Goal: Check status: Check status

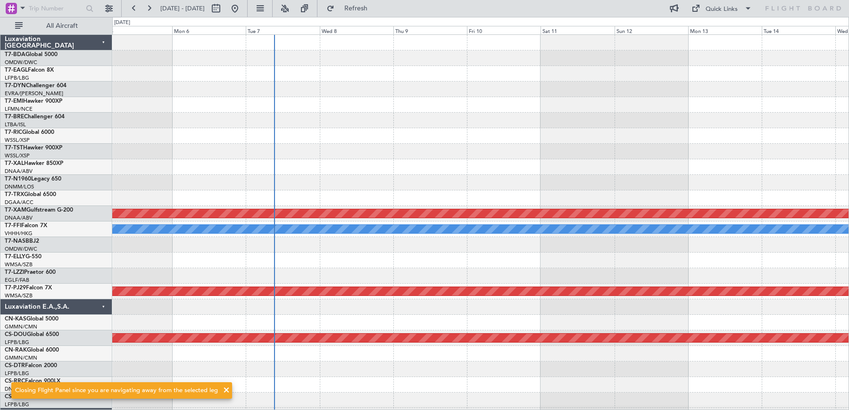
click at [225, 390] on span at bounding box center [226, 390] width 11 height 11
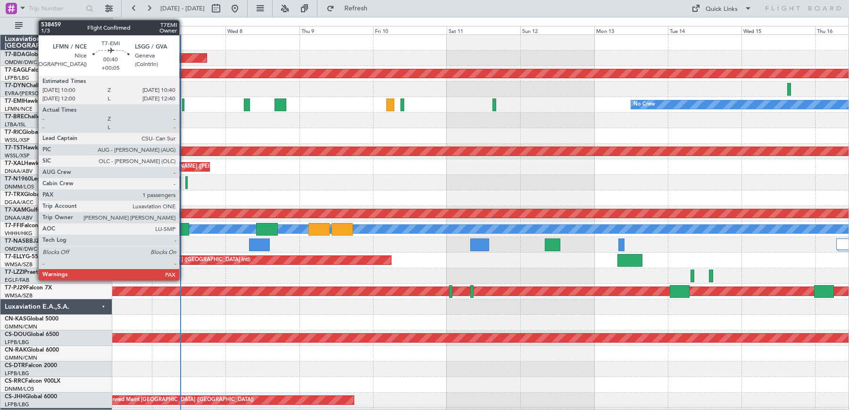
click at [184, 108] on div at bounding box center [183, 105] width 2 height 13
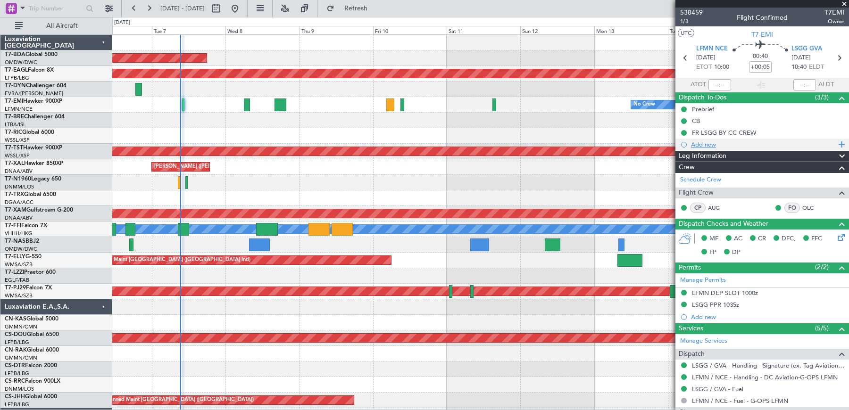
scroll to position [111, 0]
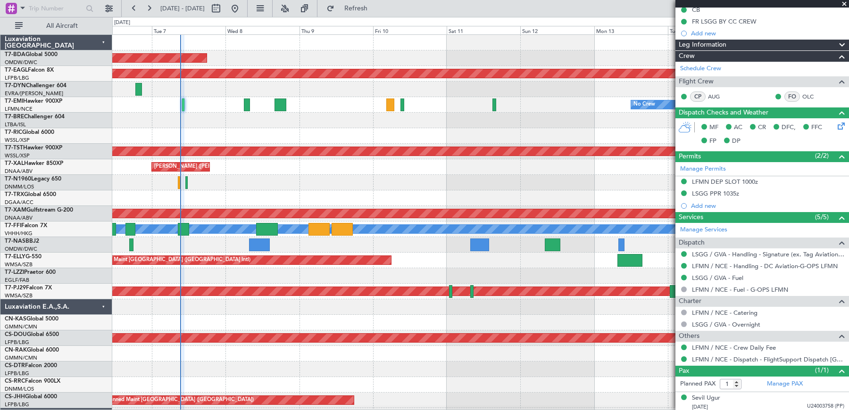
click at [846, 4] on span at bounding box center [844, 4] width 9 height 8
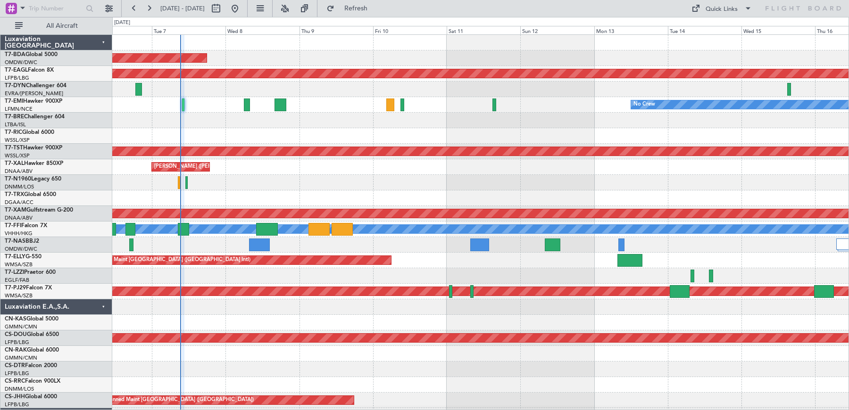
type input "0"
click at [44, 70] on link "T7-EAGL Falcon 8X" at bounding box center [29, 70] width 49 height 6
click at [43, 102] on link "T7-EMI Hawker 900XP" at bounding box center [34, 102] width 58 height 6
